Goal: Navigation & Orientation: Find specific page/section

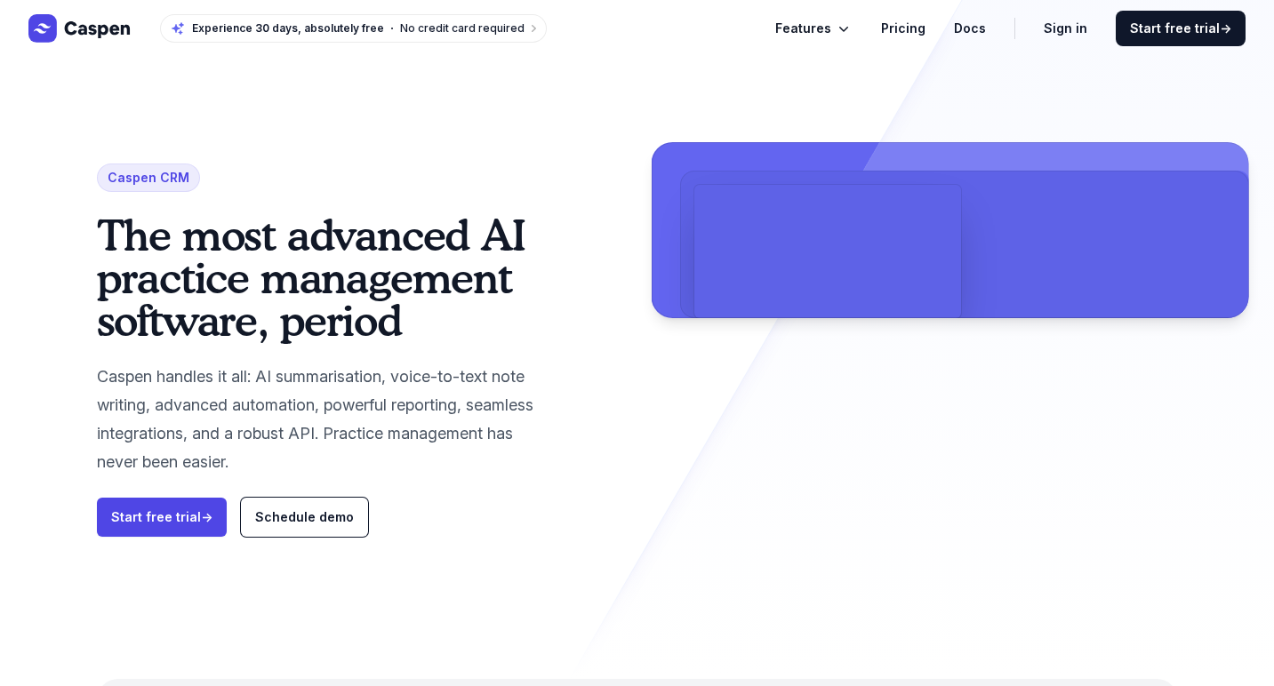
click at [807, 28] on span "Features" at bounding box center [803, 28] width 56 height 21
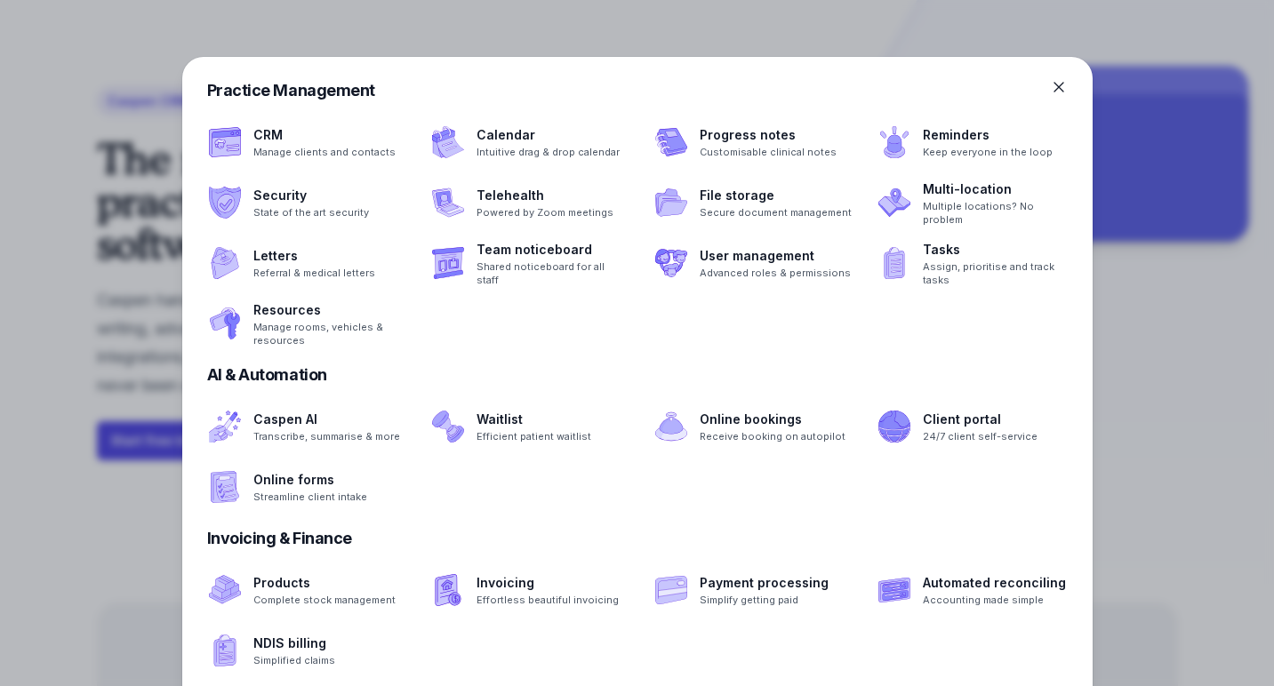
scroll to position [92, 0]
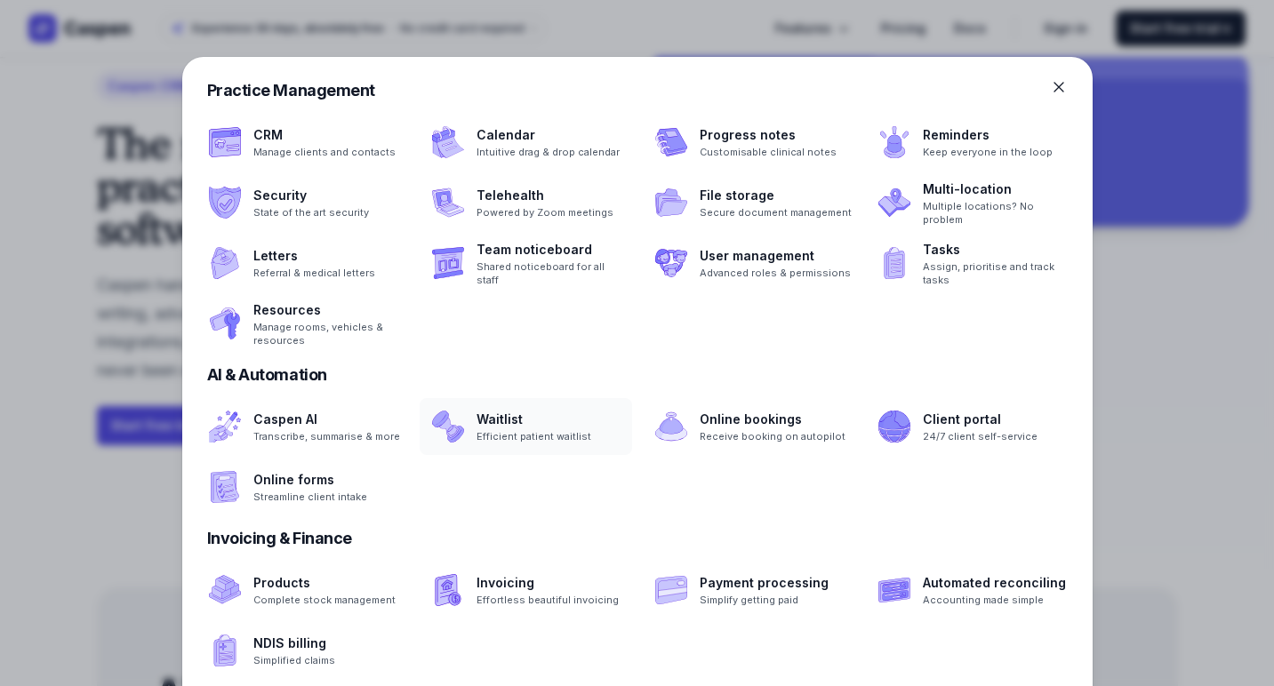
click at [520, 434] on span at bounding box center [526, 426] width 212 height 57
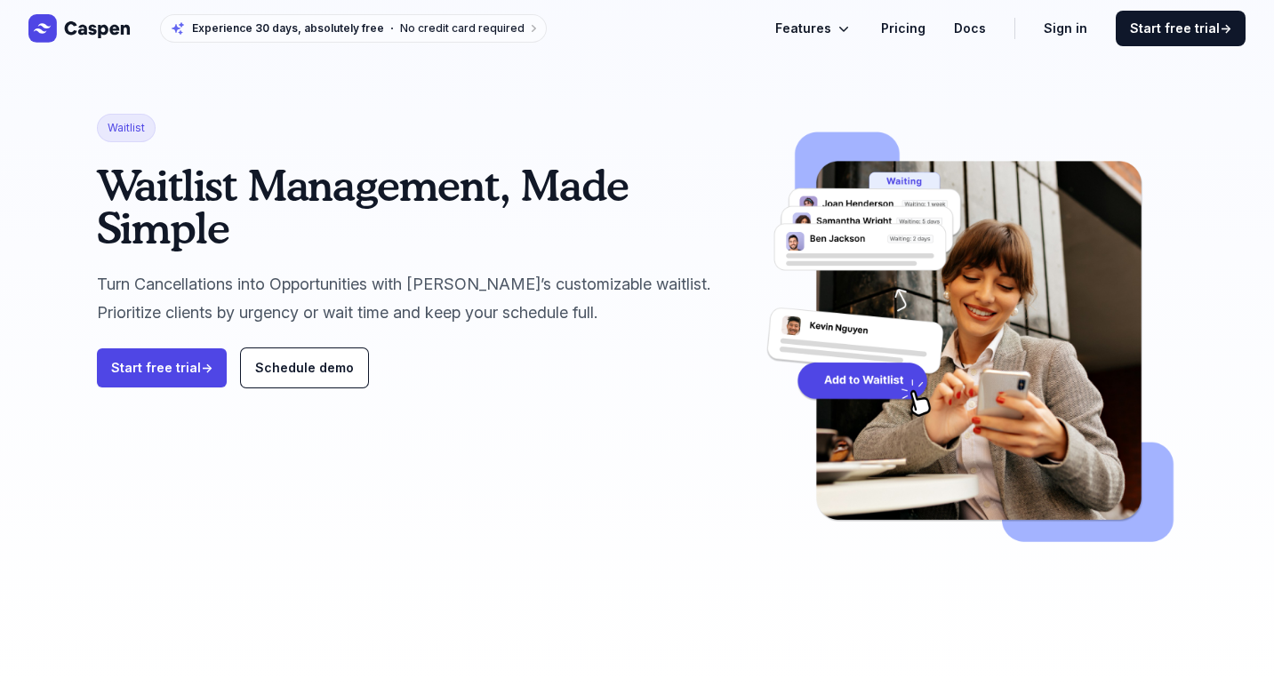
click at [831, 29] on span "Features" at bounding box center [803, 28] width 56 height 21
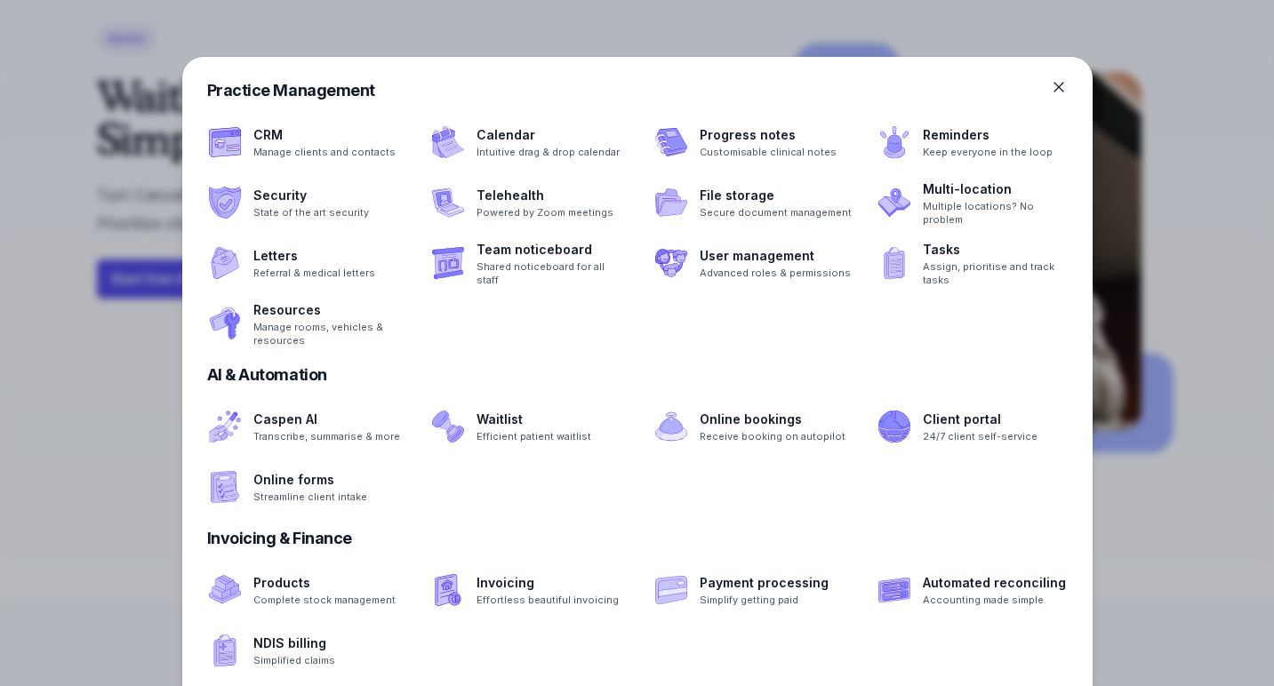
scroll to position [90, 0]
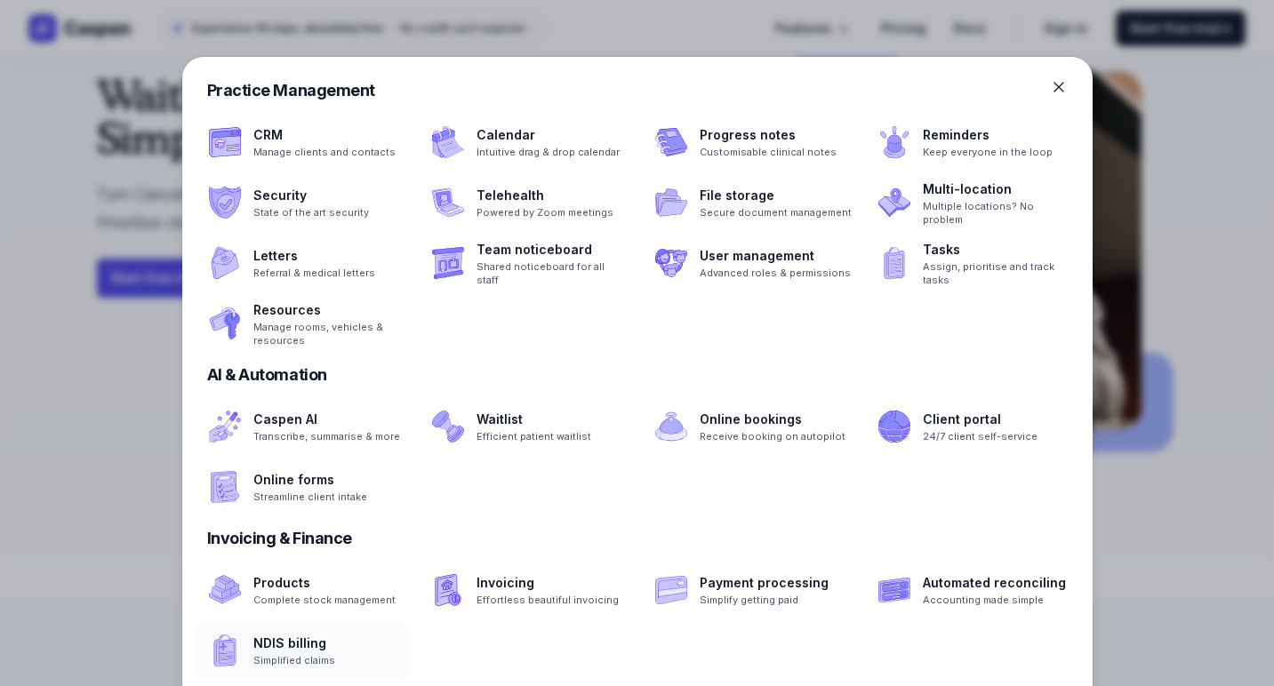
click at [311, 655] on span at bounding box center [302, 650] width 212 height 57
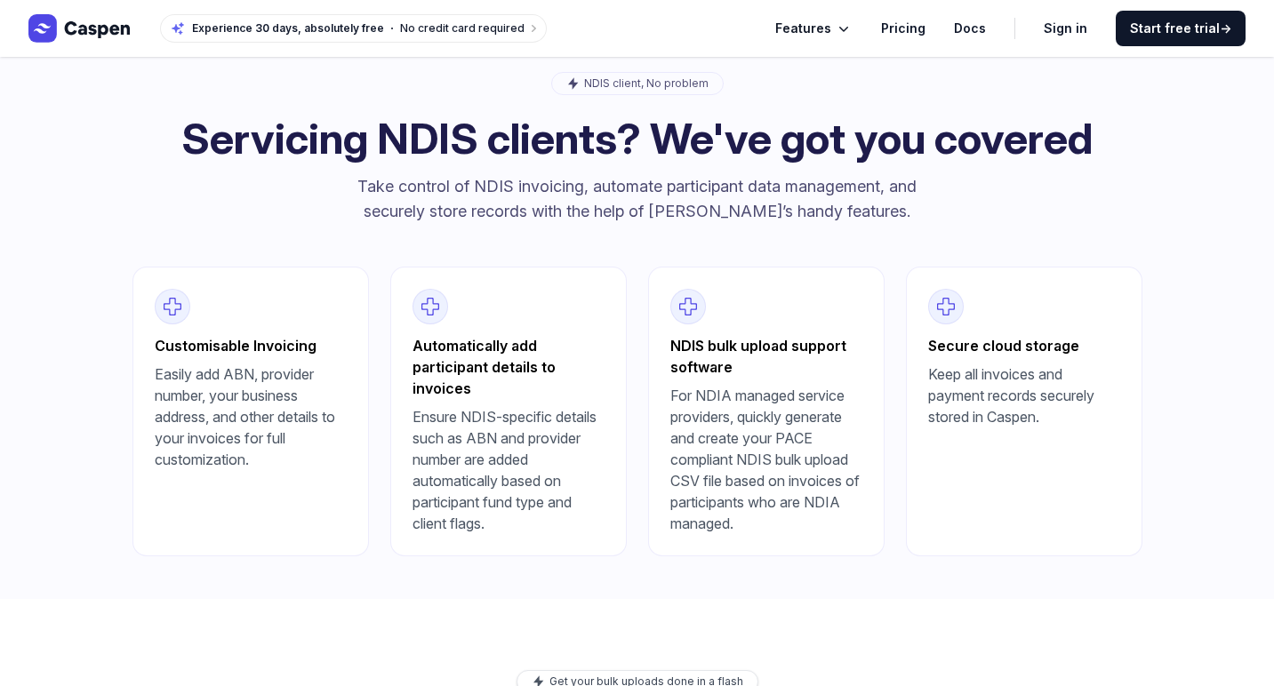
scroll to position [661, 0]
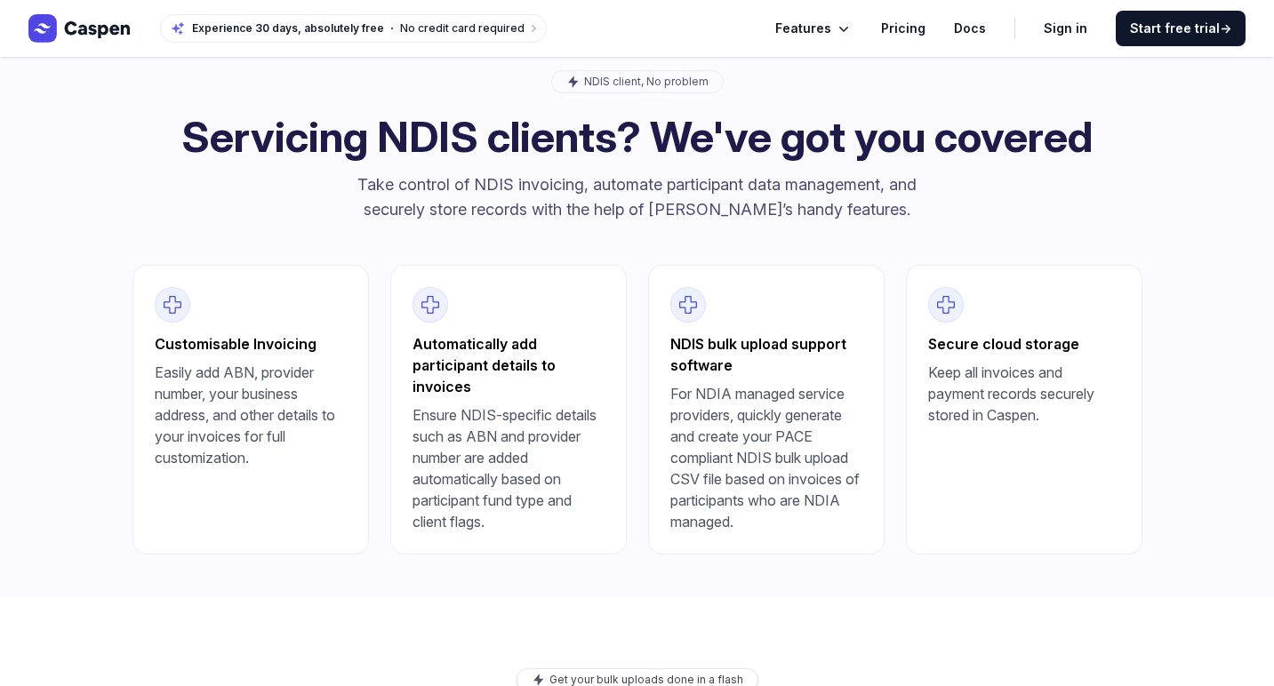
click at [830, 29] on span "Features" at bounding box center [803, 28] width 56 height 21
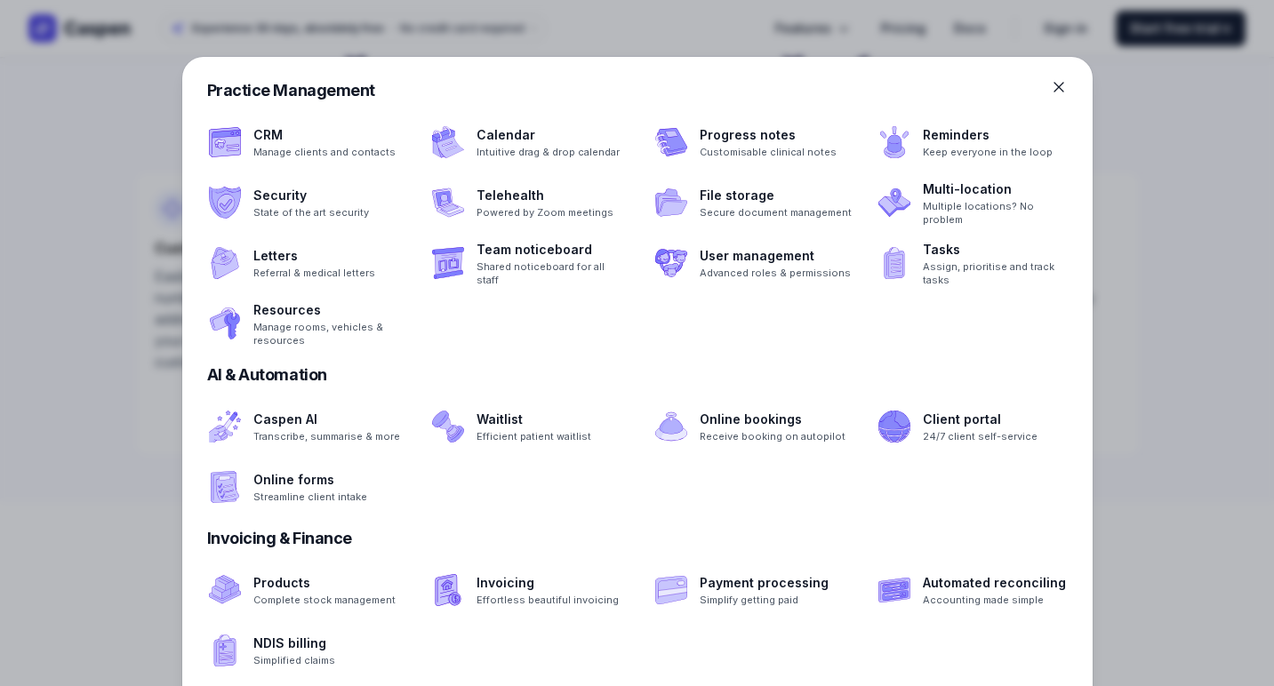
scroll to position [792, 0]
click at [1034, 607] on span at bounding box center [972, 590] width 212 height 57
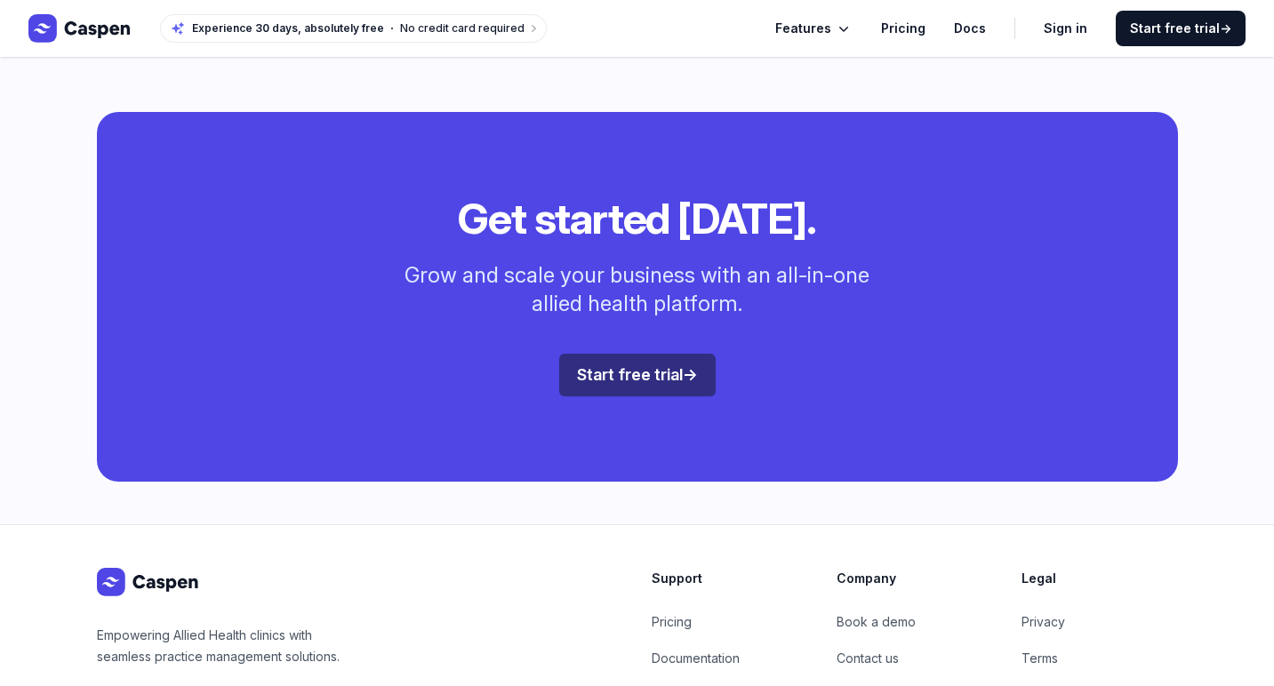
scroll to position [1509, 0]
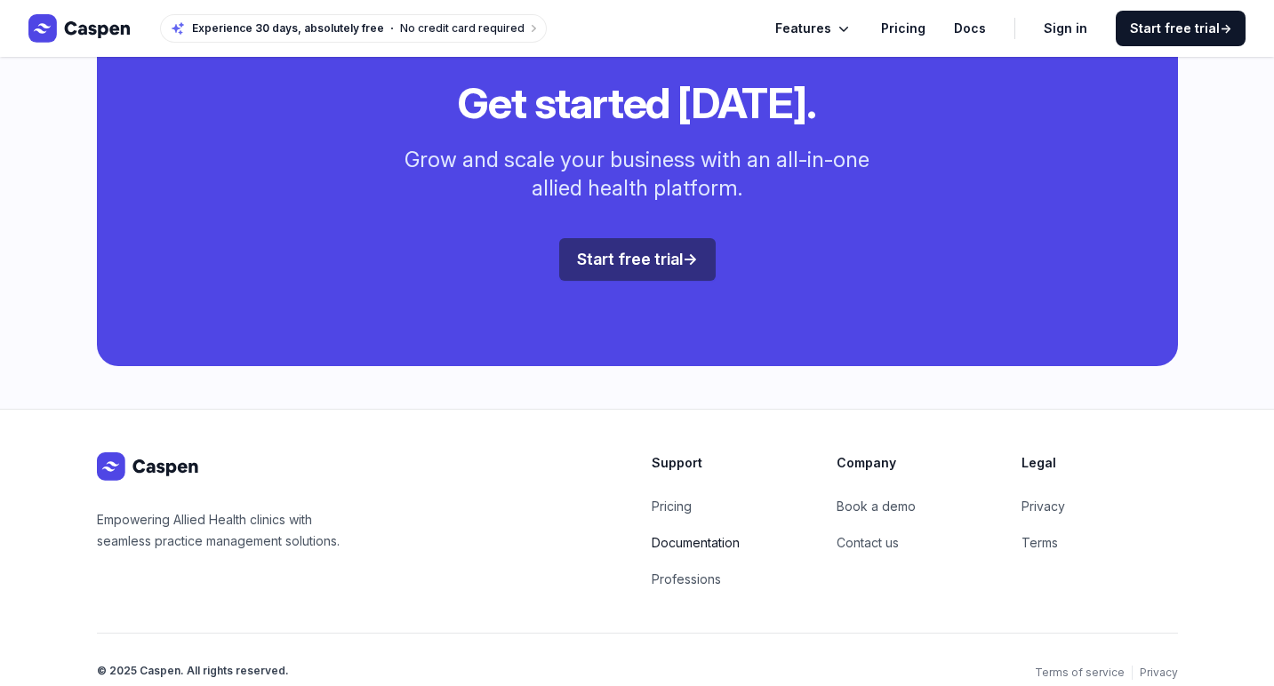
click at [692, 535] on link "Documentation" at bounding box center [696, 542] width 88 height 15
